Goal: Task Accomplishment & Management: Use online tool/utility

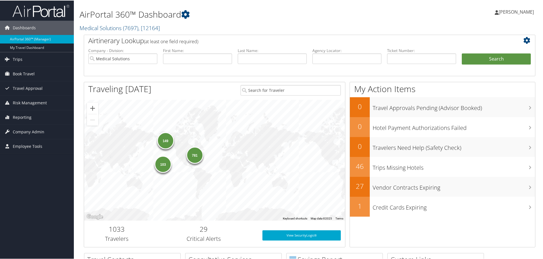
click at [288, 10] on h1 "AirPortal 360™ Dashboard" at bounding box center [233, 14] width 307 height 12
click at [259, 23] on h2 "Medical Solutions ( 7697 ) , [ 12164 ]" at bounding box center [233, 27] width 307 height 10
click at [251, 15] on h1 "AirPortal 360™ Dashboard" at bounding box center [233, 14] width 307 height 12
click at [256, 15] on h1 "AirPortal 360™ Dashboard" at bounding box center [233, 14] width 307 height 12
click at [252, 9] on h1 "AirPortal 360™ Dashboard" at bounding box center [233, 14] width 307 height 12
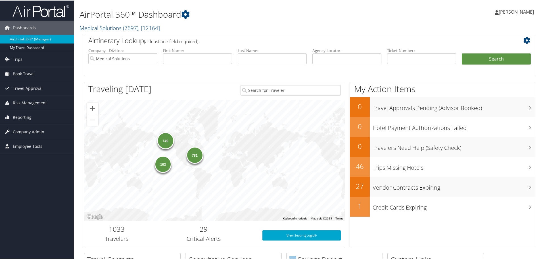
click at [253, 21] on div "AirPortal 360™ Dashboard Medical Solutions ( 7697 ) , [ 12164 ] Medical Solutio…" at bounding box center [233, 17] width 307 height 29
click at [203, 62] on input "text" at bounding box center [197, 58] width 69 height 11
type input "shauna"
click at [462, 53] on button "Search" at bounding box center [496, 58] width 69 height 11
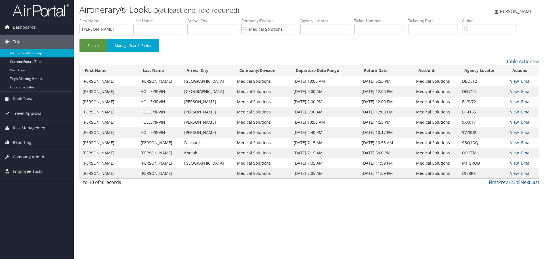
click at [513, 80] on link "View" at bounding box center [515, 80] width 9 height 5
click at [452, 208] on div "Airtinerary® Lookup (at least one field required) Stacie Christenham Stacie Chr…" at bounding box center [310, 129] width 472 height 259
click at [511, 79] on link "View" at bounding box center [515, 80] width 9 height 5
click at [149, 253] on div "Airtinerary® Lookup (at least one field required) Stacie Christenham Stacie Chr…" at bounding box center [310, 129] width 472 height 259
click at [295, 207] on div "Airtinerary® Lookup (at least one field required) Stacie Christenham Stacie Chr…" at bounding box center [310, 129] width 472 height 259
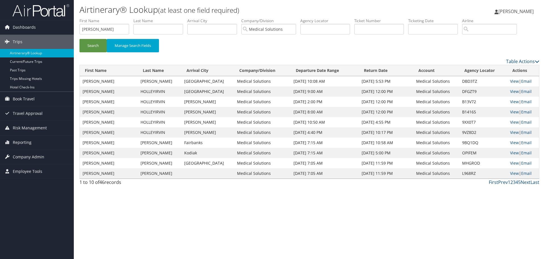
click at [183, 250] on div "Airtinerary® Lookup (at least one field required) Stacie Christenham Stacie Chr…" at bounding box center [310, 129] width 472 height 259
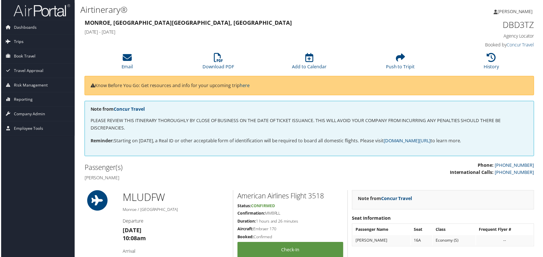
click at [18, 40] on span "Trips" at bounding box center [18, 42] width 10 height 14
click at [24, 99] on span "Book Travel" at bounding box center [24, 99] width 22 height 14
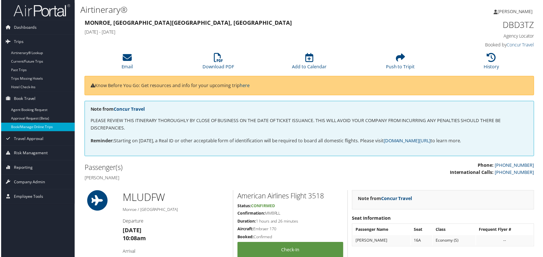
click at [27, 125] on link "Book/Manage Online Trips" at bounding box center [37, 127] width 74 height 9
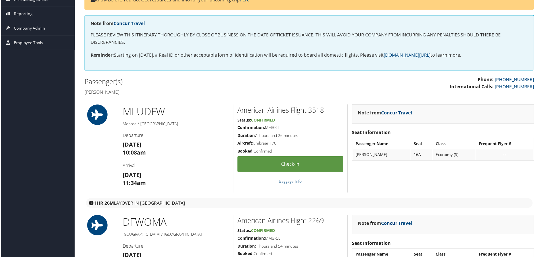
scroll to position [64, 0]
